Goal: Check status: Check status

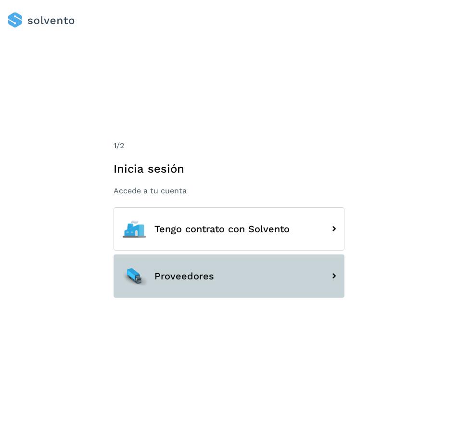
click at [177, 272] on span "Proveedores" at bounding box center [184, 276] width 60 height 11
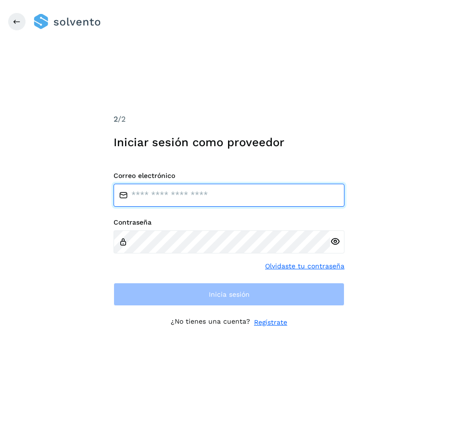
click at [187, 200] on input "email" at bounding box center [228, 195] width 231 height 23
type input "**********"
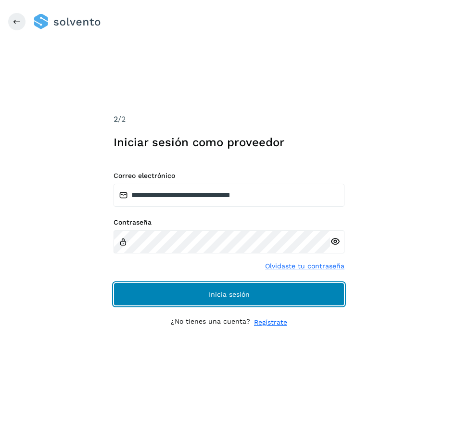
click at [189, 292] on button "Inicia sesión" at bounding box center [228, 294] width 231 height 23
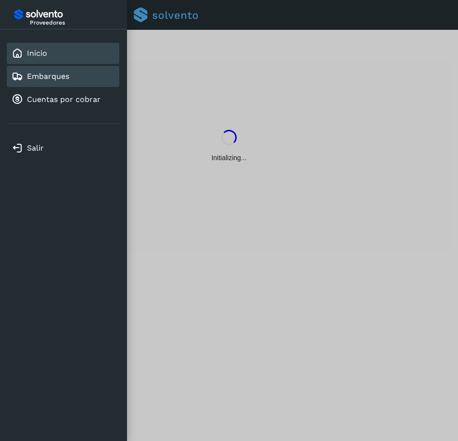
click at [47, 73] on link "Embarques" at bounding box center [48, 76] width 42 height 9
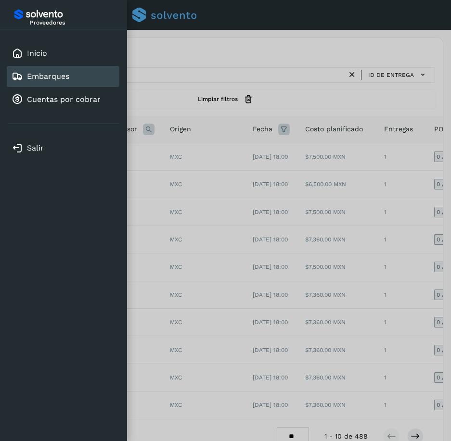
click at [179, 97] on div at bounding box center [225, 220] width 451 height 441
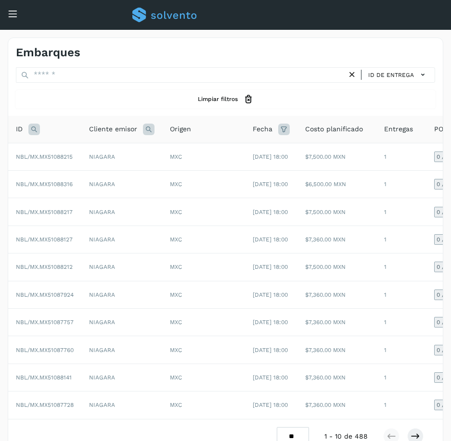
click at [38, 130] on icon at bounding box center [34, 130] width 12 height 12
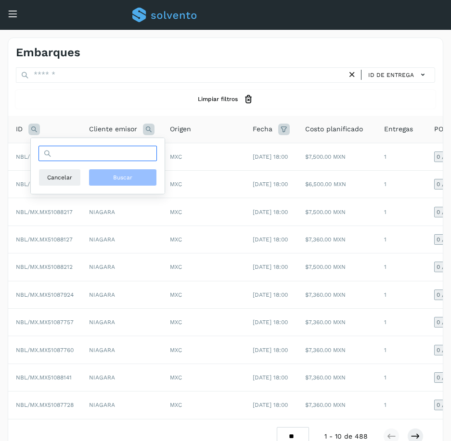
click at [61, 156] on input "text" at bounding box center [97, 153] width 118 height 15
paste input "********"
type input "**********"
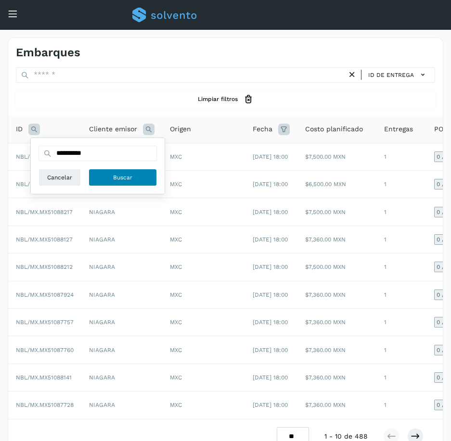
click at [126, 181] on span "Buscar" at bounding box center [122, 177] width 19 height 9
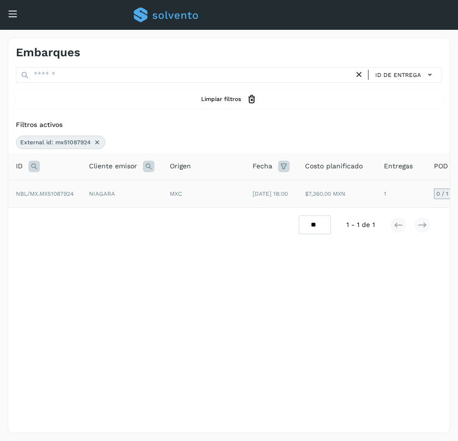
click at [413, 194] on td "1" at bounding box center [401, 193] width 50 height 27
click at [399, 195] on td "1" at bounding box center [401, 193] width 50 height 27
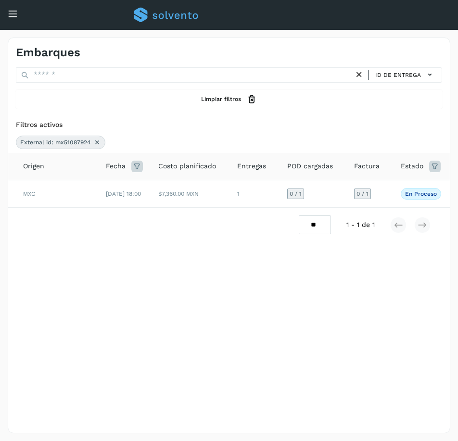
scroll to position [0, 166]
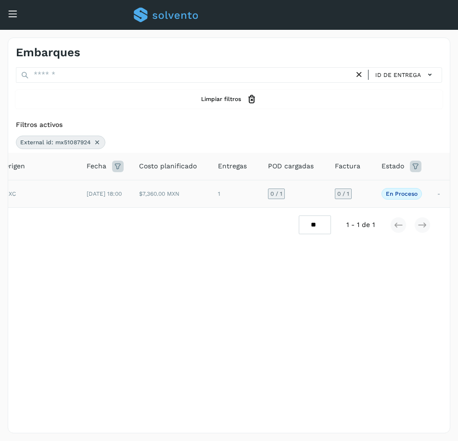
click at [364, 196] on td "0 / 1" at bounding box center [350, 193] width 47 height 27
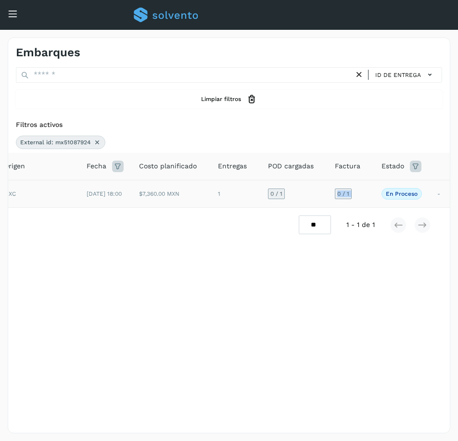
click at [355, 196] on td "0 / 1" at bounding box center [350, 193] width 47 height 27
click at [363, 206] on td "0 / 1" at bounding box center [350, 193] width 47 height 27
click at [369, 191] on td "0 / 1" at bounding box center [350, 193] width 47 height 27
click at [368, 198] on td "0 / 1" at bounding box center [350, 193] width 47 height 27
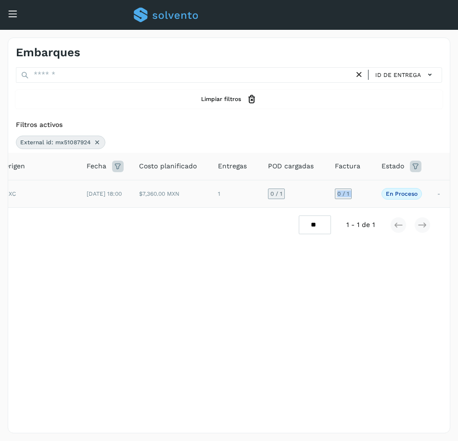
click at [368, 198] on td "0 / 1" at bounding box center [350, 193] width 47 height 27
click at [97, 139] on icon at bounding box center [97, 143] width 8 height 8
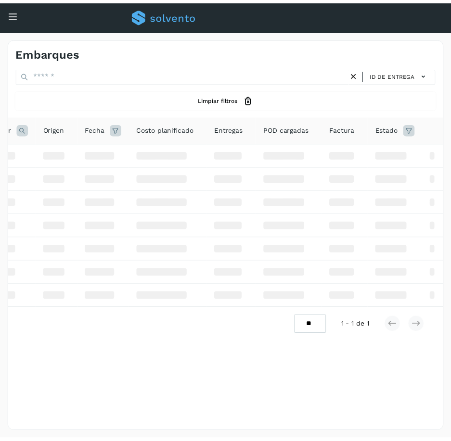
scroll to position [0, 91]
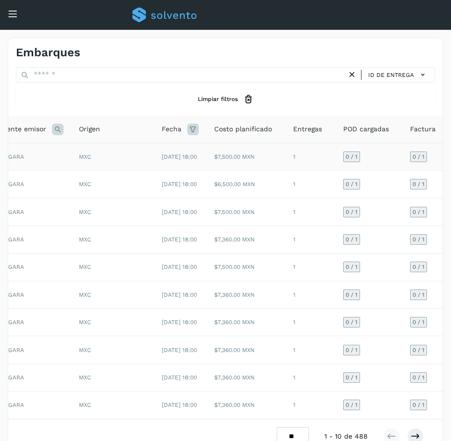
click at [390, 157] on td "0 / 1" at bounding box center [368, 156] width 67 height 27
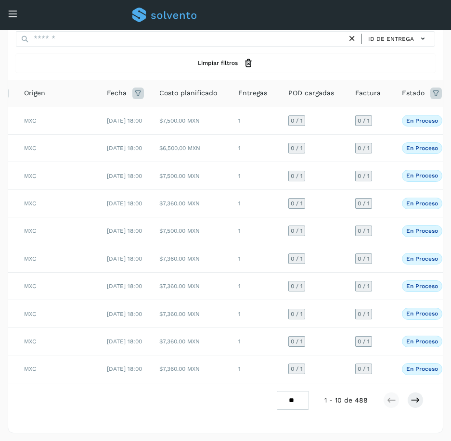
scroll to position [0, 173]
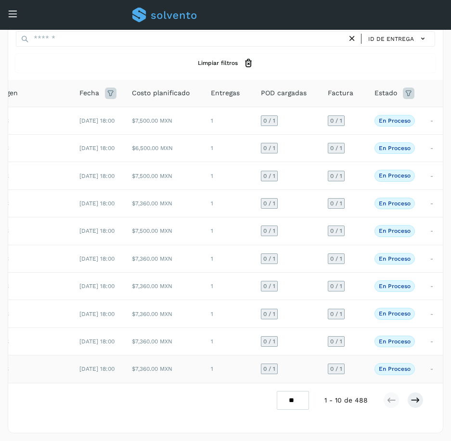
click at [357, 355] on td "0 / 1" at bounding box center [343, 368] width 47 height 27
click at [355, 355] on td "0 / 1" at bounding box center [343, 368] width 47 height 27
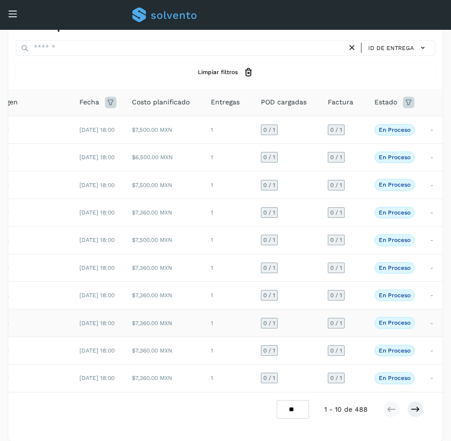
scroll to position [0, 0]
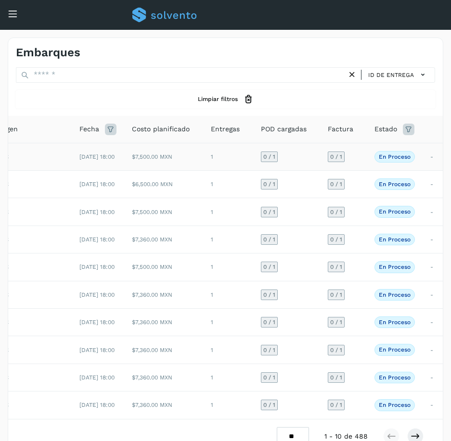
click at [360, 155] on td "0 / 1" at bounding box center [343, 156] width 47 height 27
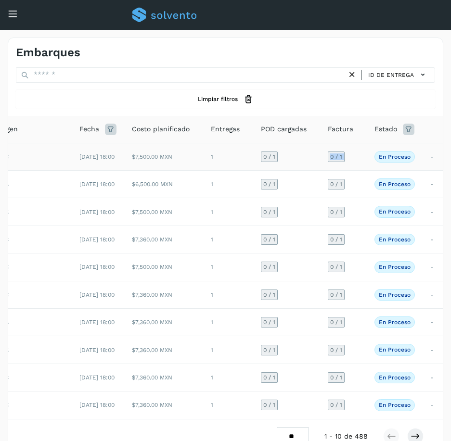
click at [360, 155] on td "0 / 1" at bounding box center [343, 156] width 47 height 27
click at [363, 184] on td "0 / 1" at bounding box center [343, 184] width 47 height 27
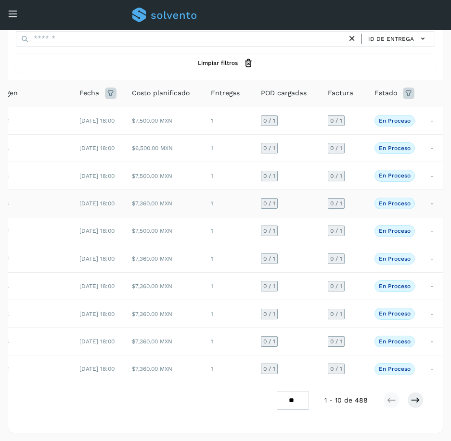
scroll to position [99, 0]
click at [358, 162] on td "0 / 1" at bounding box center [343, 175] width 47 height 27
click at [356, 162] on td "0 / 1" at bounding box center [343, 175] width 47 height 27
click at [356, 189] on td "0 / 1" at bounding box center [343, 202] width 47 height 27
click at [361, 217] on td "0 / 1" at bounding box center [343, 230] width 47 height 27
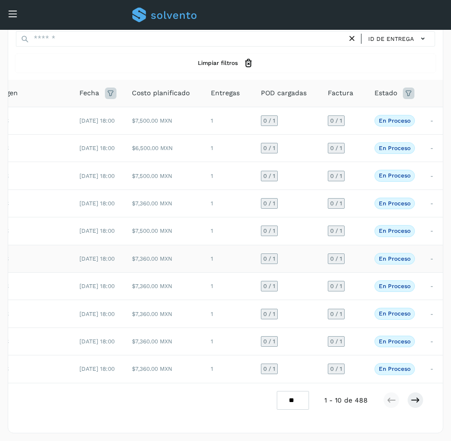
click at [352, 245] on td "0 / 1" at bounding box center [343, 258] width 47 height 27
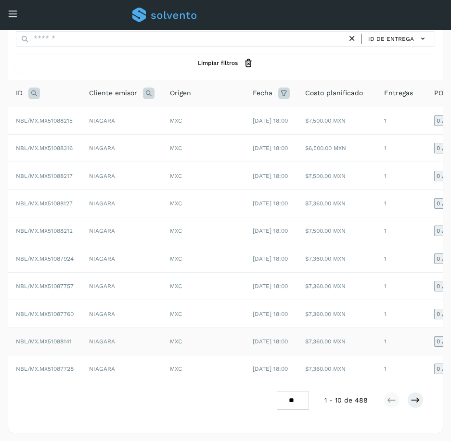
click at [63, 338] on span "NBL/MX.MX51088141" at bounding box center [44, 341] width 56 height 7
click at [75, 300] on td "NBL/MX.MX51087760" at bounding box center [44, 313] width 73 height 27
click at [67, 273] on td "NBL/MX.MX51087757" at bounding box center [44, 286] width 73 height 27
click at [74, 245] on td "NBL/MX.MX51087924" at bounding box center [44, 258] width 73 height 27
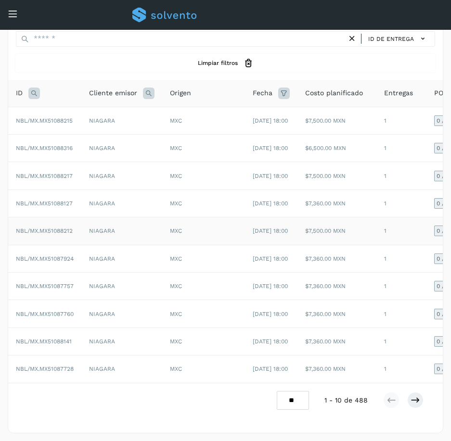
click at [55, 217] on td "NBL/MX.MX51088212" at bounding box center [44, 230] width 73 height 27
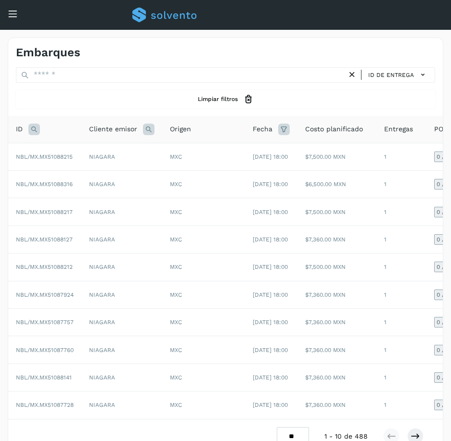
click at [13, 14] on icon at bounding box center [13, 14] width 10 height 10
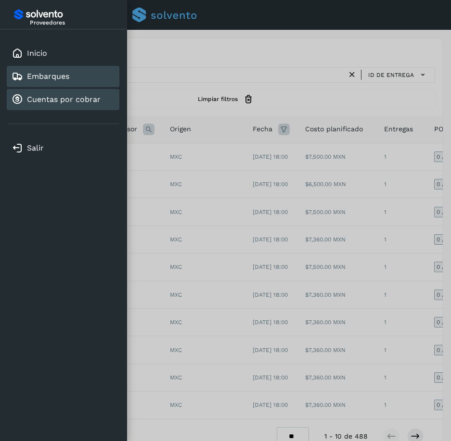
click at [31, 91] on div "Cuentas por cobrar" at bounding box center [63, 99] width 113 height 21
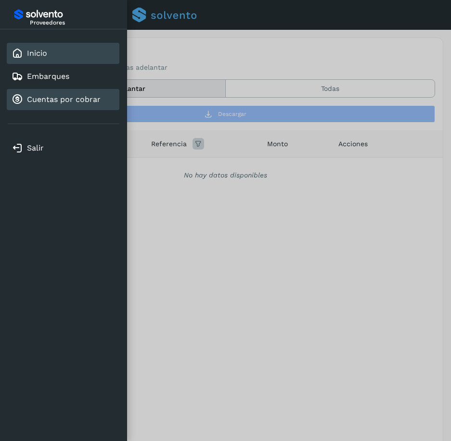
click at [39, 58] on div "Inicio" at bounding box center [30, 54] width 36 height 12
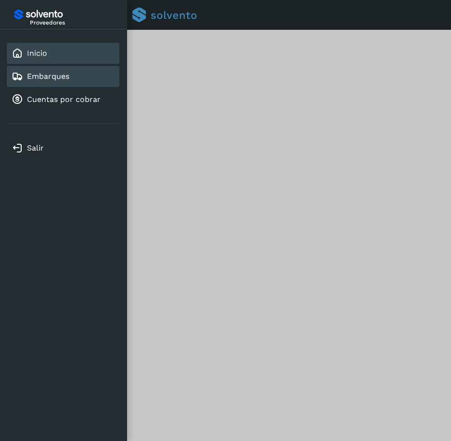
click at [54, 79] on link "Embarques" at bounding box center [48, 76] width 42 height 9
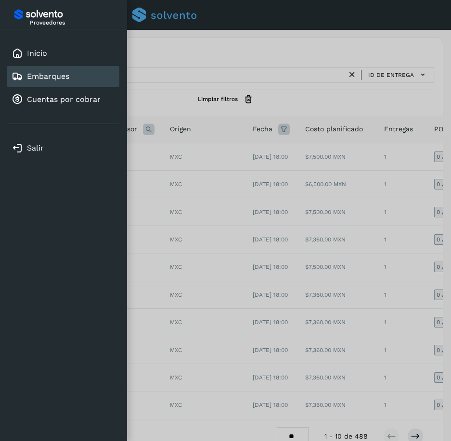
click at [184, 88] on div at bounding box center [225, 220] width 451 height 441
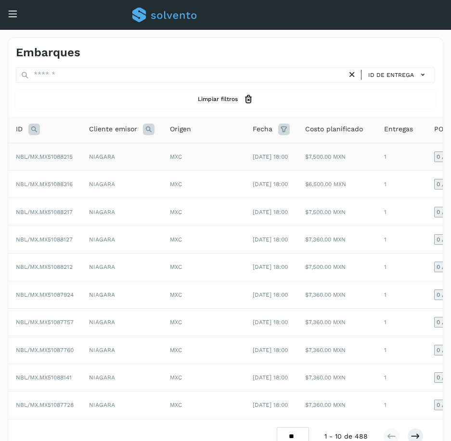
click at [64, 159] on span "NBL/MX.MX51088215" at bounding box center [44, 156] width 57 height 7
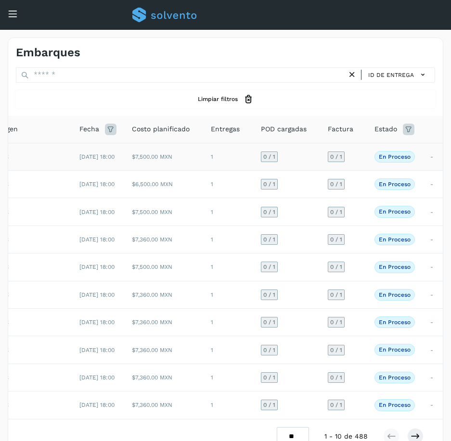
click at [356, 163] on td "0 / 1" at bounding box center [343, 156] width 47 height 27
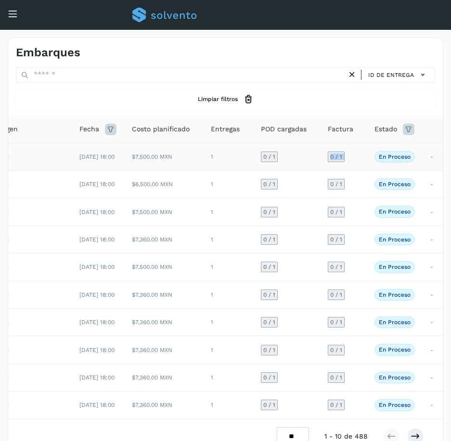
click at [356, 163] on td "0 / 1" at bounding box center [343, 156] width 47 height 27
click at [356, 162] on td "0 / 1" at bounding box center [343, 156] width 47 height 27
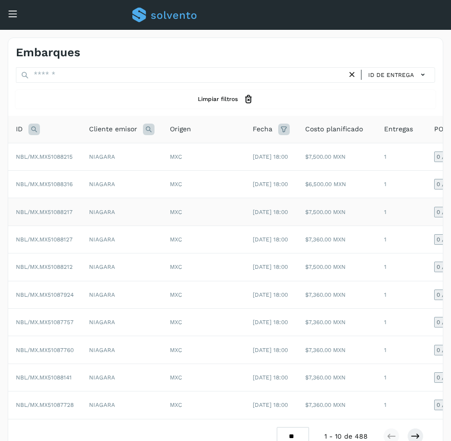
click at [39, 138] on th "ID" at bounding box center [44, 129] width 73 height 27
click at [39, 129] on icon at bounding box center [34, 130] width 12 height 12
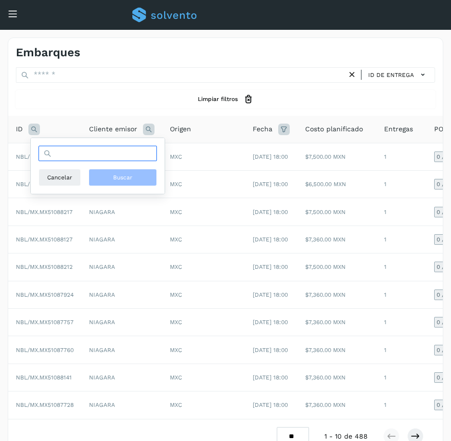
click at [56, 151] on input "text" at bounding box center [97, 153] width 118 height 15
paste input "**********"
type input "**********"
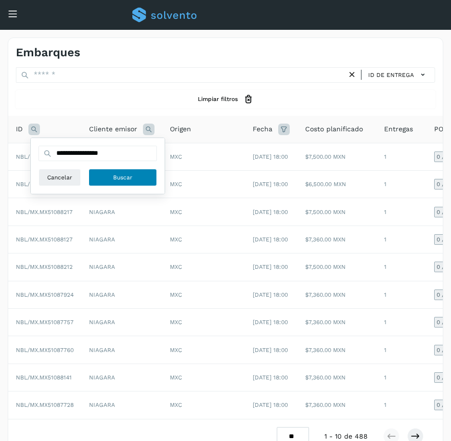
click at [113, 178] on button "Buscar" at bounding box center [122, 177] width 68 height 17
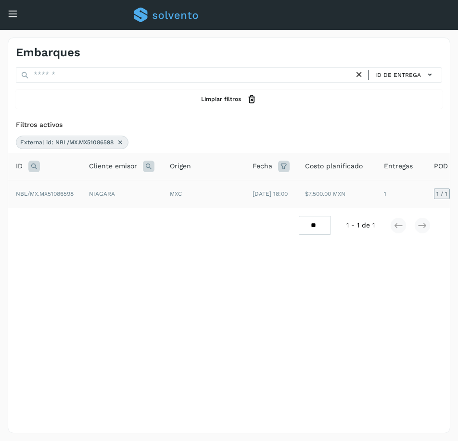
click at [422, 189] on td "1" at bounding box center [401, 194] width 50 height 28
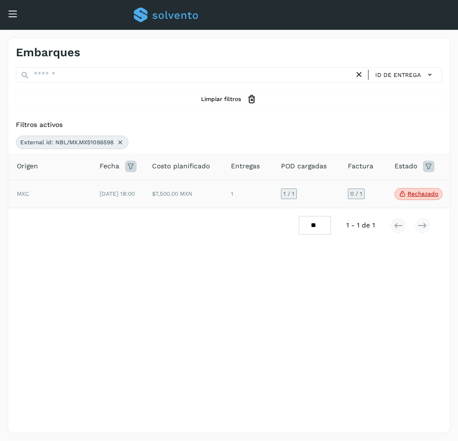
click at [410, 197] on p "Rechazado" at bounding box center [422, 193] width 31 height 7
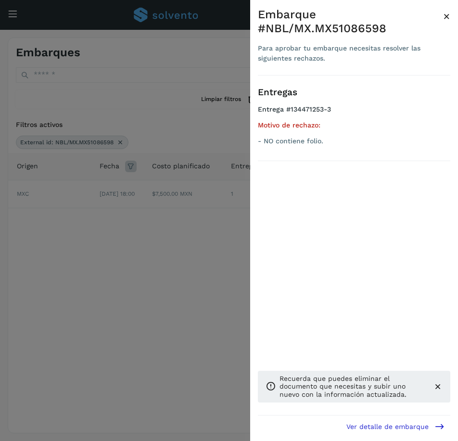
click at [218, 185] on div at bounding box center [229, 220] width 458 height 441
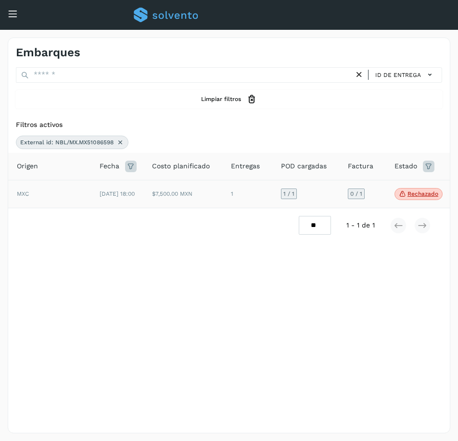
click at [377, 195] on td "0 / 1" at bounding box center [363, 194] width 47 height 28
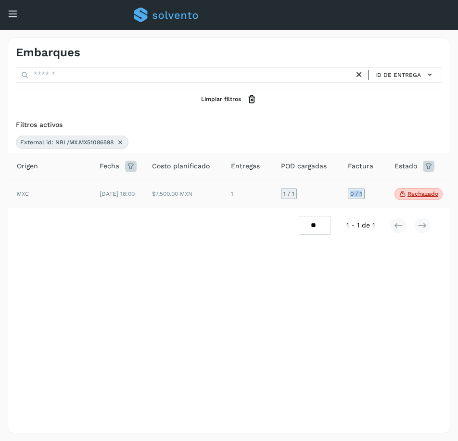
click at [377, 195] on td "0 / 1" at bounding box center [363, 194] width 47 height 28
click at [380, 208] on td "0 / 1" at bounding box center [363, 194] width 47 height 28
click at [375, 201] on td "0 / 1" at bounding box center [363, 194] width 47 height 28
